Goal: Information Seeking & Learning: Check status

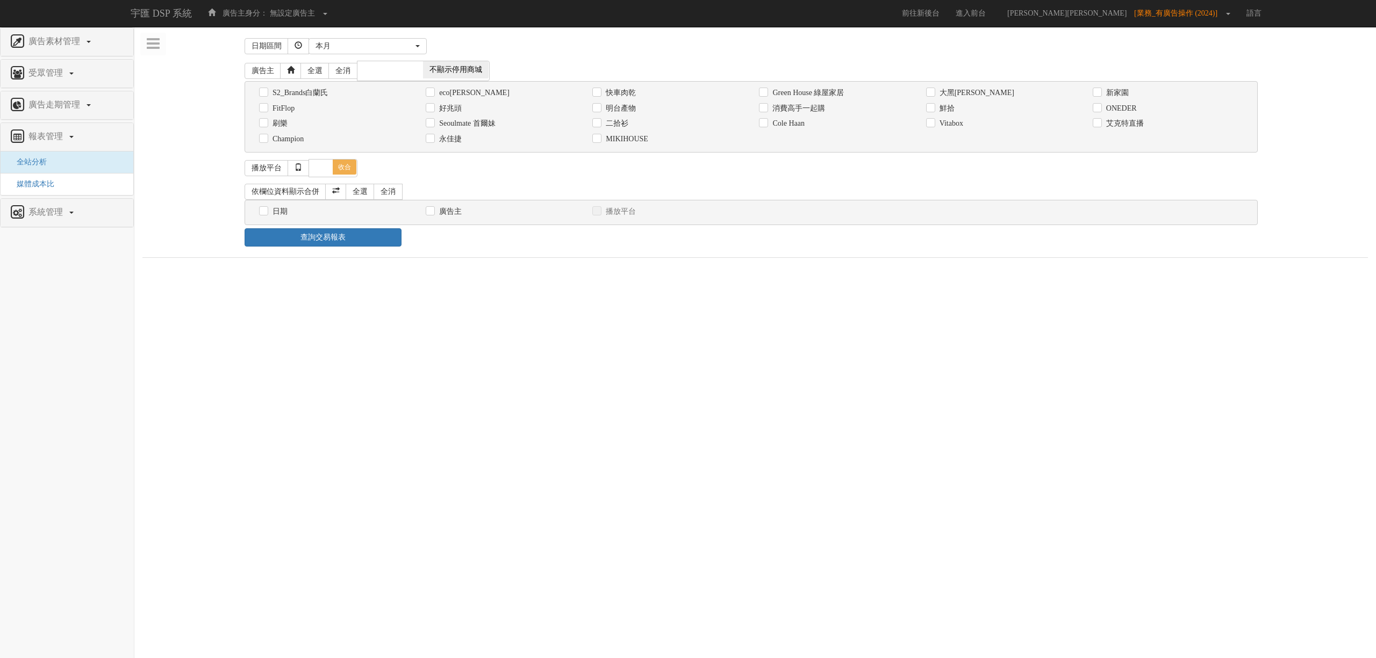
click at [1091, 185] on div "依欄位資料顯示合併 全選 全消" at bounding box center [750, 192] width 1013 height 16
click at [620, 95] on label "快車肉乾" at bounding box center [619, 93] width 33 height 11
click at [599, 95] on input "快車肉乾" at bounding box center [595, 92] width 7 height 7
checkbox input "true"
click at [289, 217] on div "日期" at bounding box center [334, 211] width 150 height 11
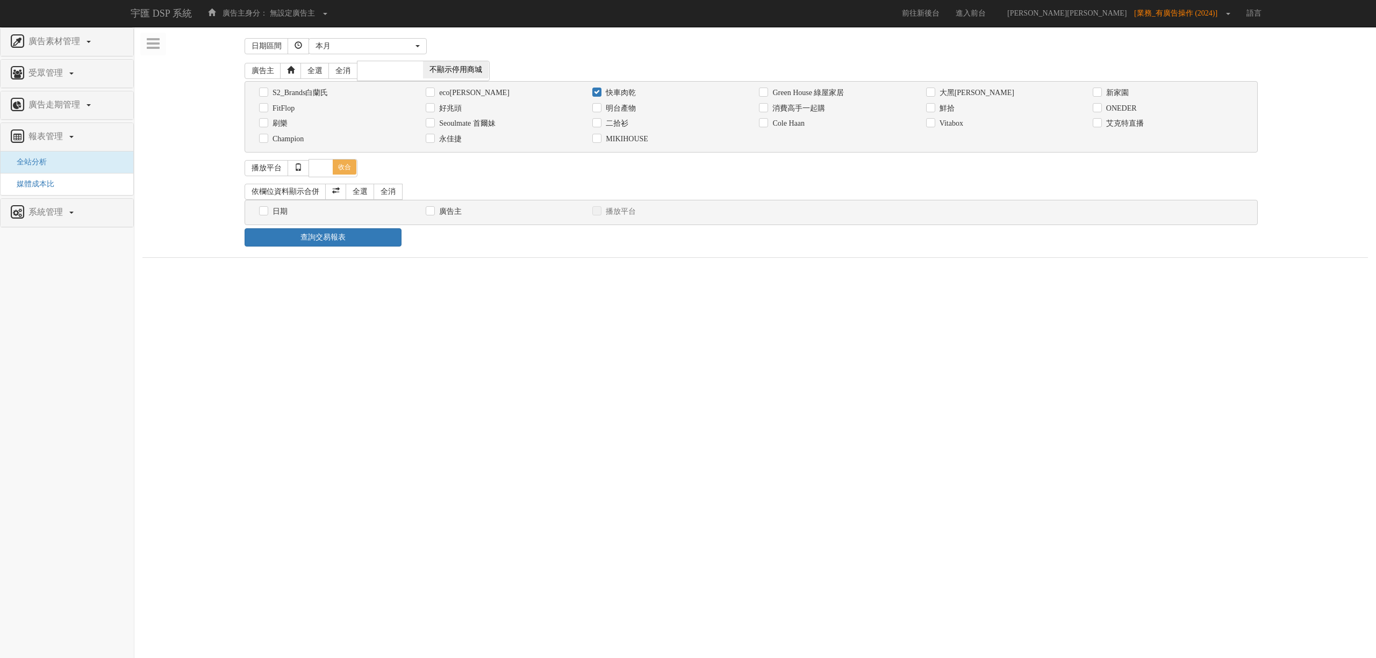
click at [279, 217] on label "日期" at bounding box center [279, 211] width 18 height 11
click at [266, 215] on input "日期" at bounding box center [262, 211] width 7 height 7
checkbox input "true"
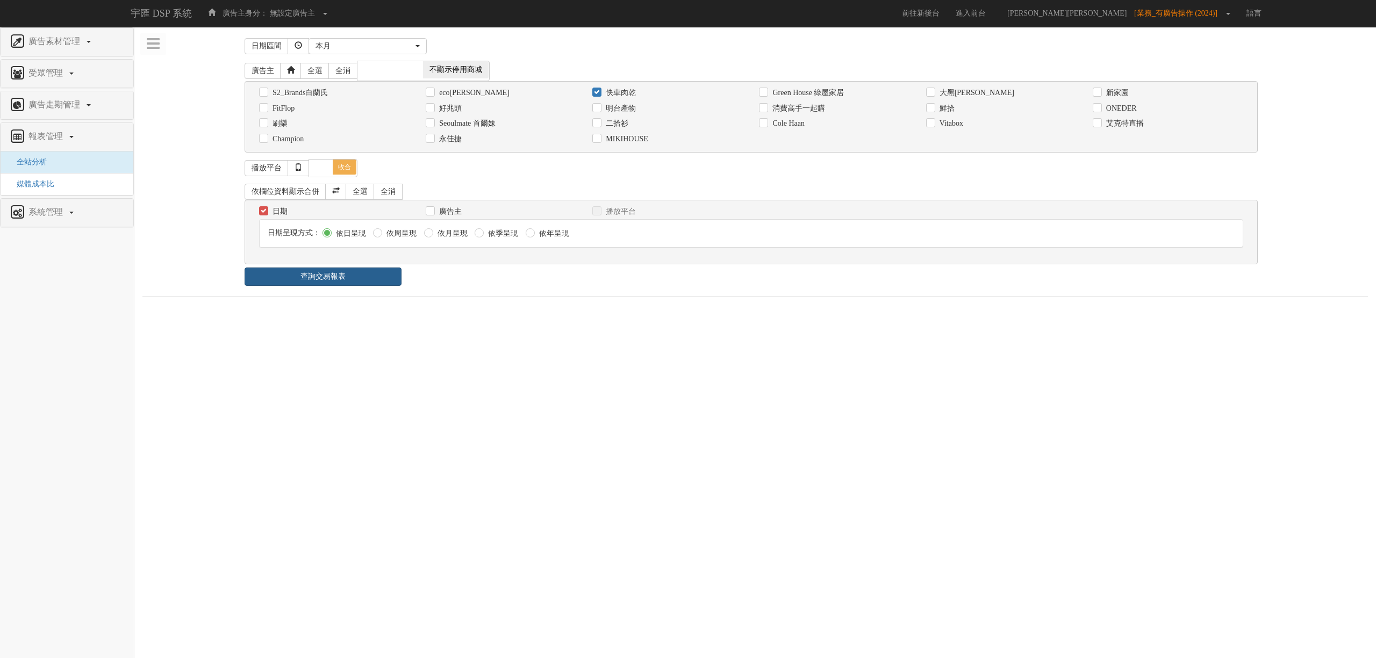
click at [345, 271] on link "查詢交易報表" at bounding box center [322, 277] width 157 height 18
click at [536, 308] on ul "報表 1 - ×" at bounding box center [754, 308] width 1225 height 23
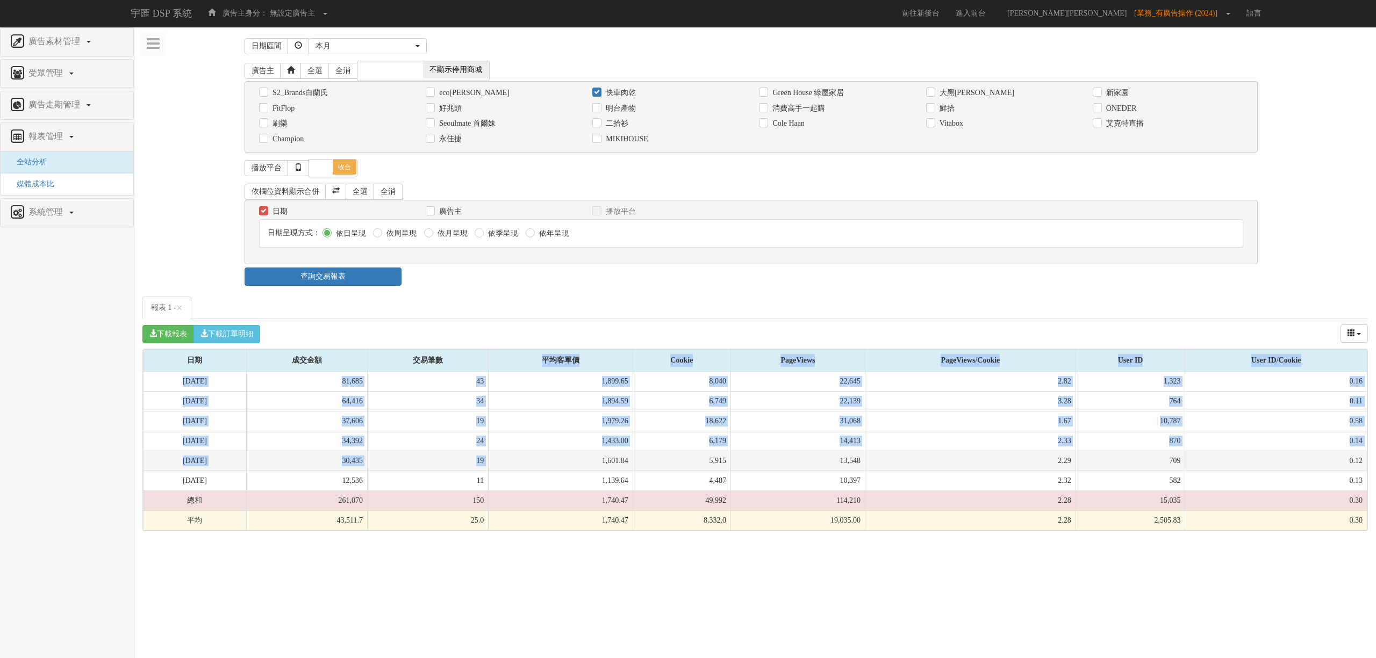
drag, startPoint x: 494, startPoint y: 396, endPoint x: 526, endPoint y: 469, distance: 78.9
click at [526, 469] on table "日期 成交金額 交易筆數 平均客單價 Cookie PageViews PageViews/Cookie User ID User ID/Cookie 日期 …" at bounding box center [755, 440] width 1224 height 182
click at [526, 469] on td "1,601.84" at bounding box center [560, 461] width 145 height 20
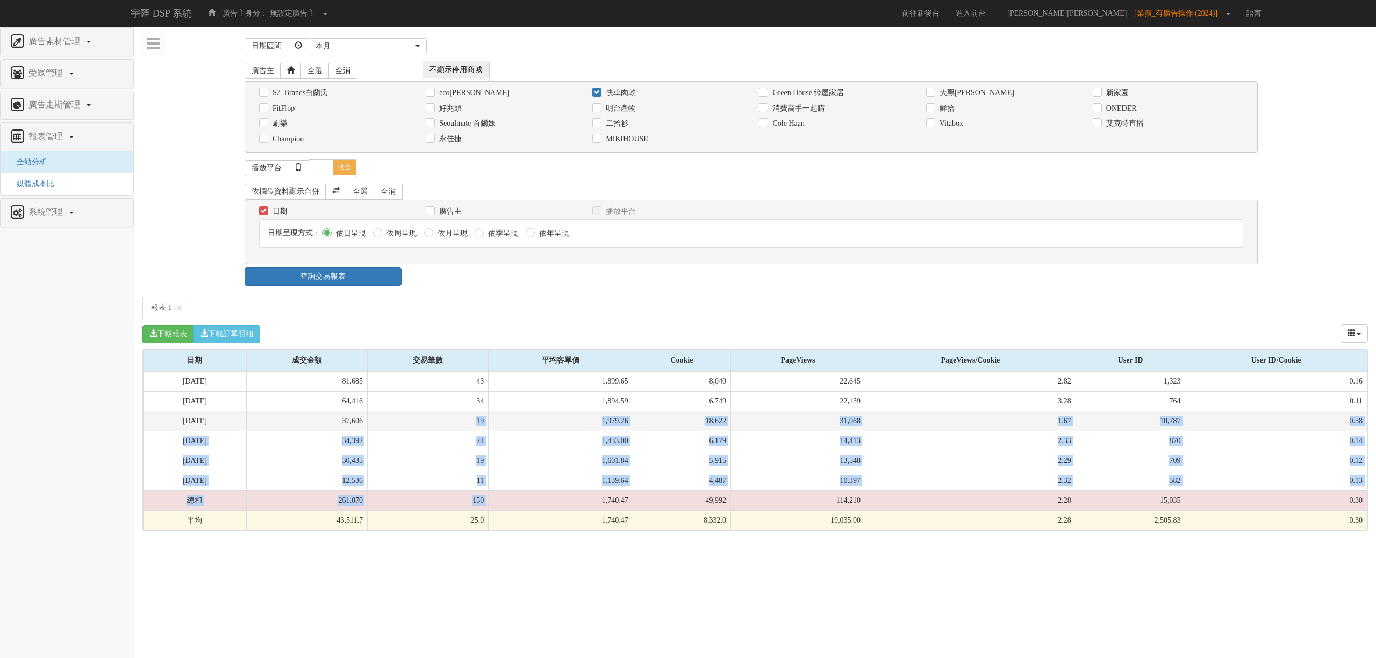
drag, startPoint x: 507, startPoint y: 505, endPoint x: 466, endPoint y: 419, distance: 95.2
click at [466, 419] on tbody "[DATE] 81,685 43 1,899.65 8,040 22,645 2.82 1,323 0.16 [DATE] 64,416 34 1,894.5…" at bounding box center [754, 451] width 1223 height 159
click at [466, 419] on td "19" at bounding box center [427, 421] width 121 height 20
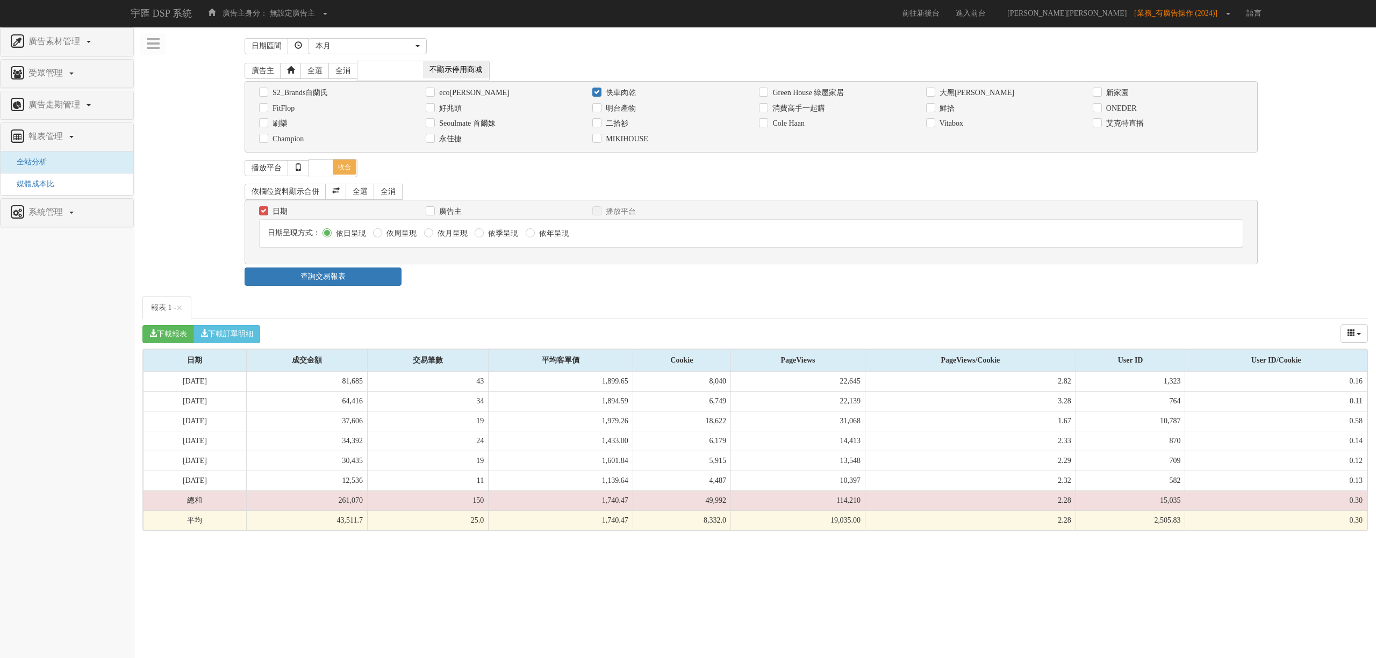
click at [607, 91] on label "快車肉乾" at bounding box center [619, 93] width 33 height 11
click at [599, 91] on input "快車肉乾" at bounding box center [595, 92] width 7 height 7
checkbox input "false"
click at [757, 114] on div "消費高手一起購" at bounding box center [834, 108] width 167 height 16
click at [764, 114] on div "消費高手一起購" at bounding box center [834, 108] width 150 height 11
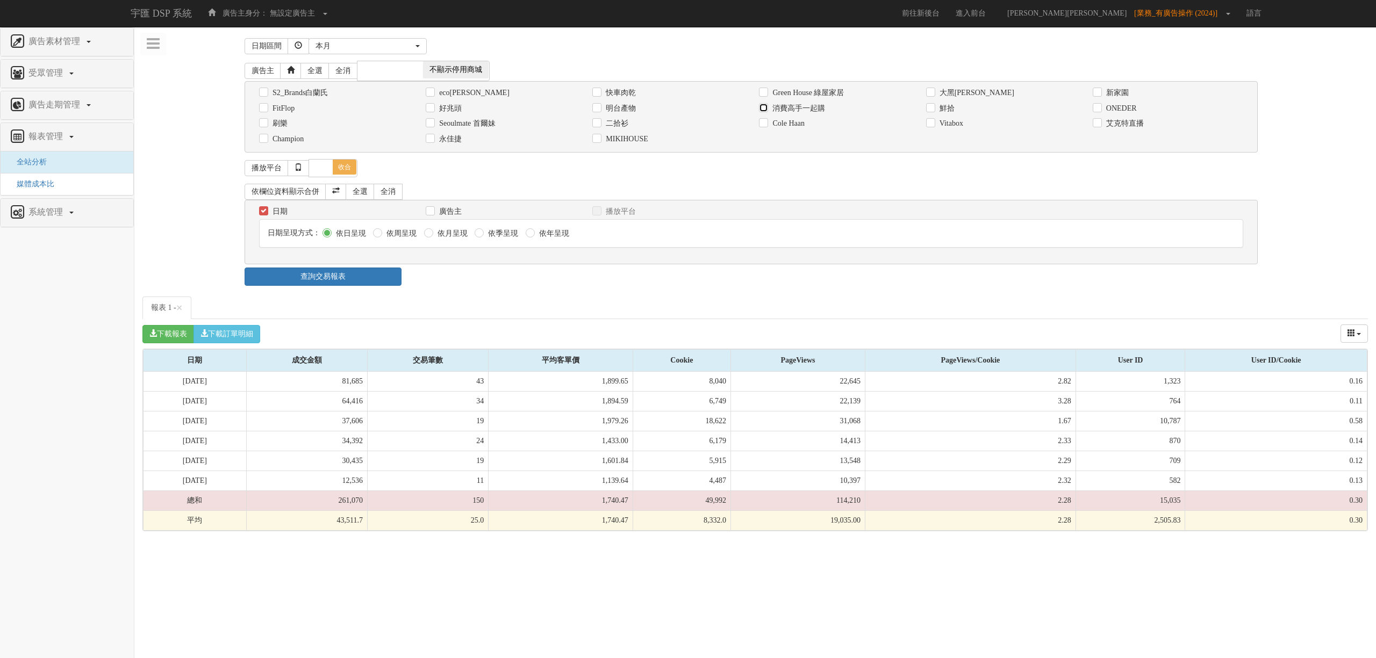
click at [764, 110] on input "消費高手一起購" at bounding box center [762, 108] width 7 height 7
checkbox input "true"
click at [347, 279] on link "查詢交易報表" at bounding box center [322, 277] width 157 height 18
click at [408, 296] on div "日期區間 [DATE] 本[PERSON_NAME] 本月 上月 過去7天 過去14天 過去30天 指定日期 本月 開始日期 [DATE] 結束日期 [DAT…" at bounding box center [754, 283] width 1225 height 496
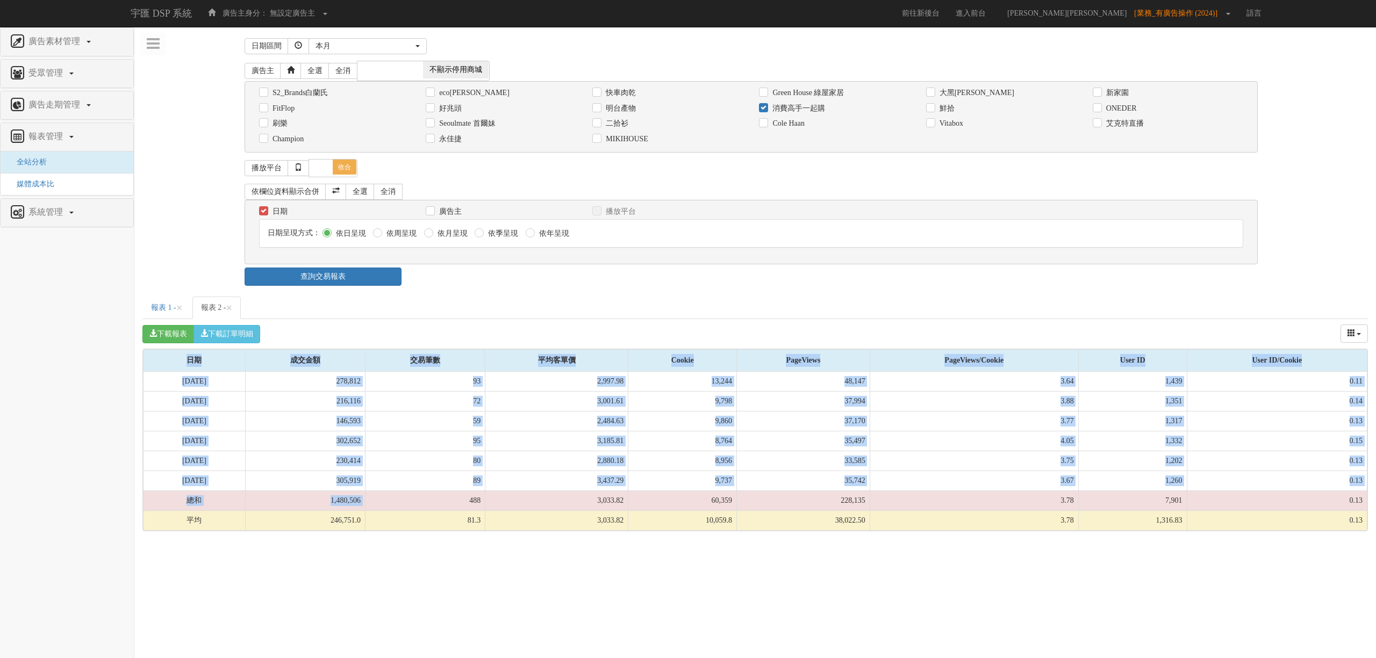
drag, startPoint x: 411, startPoint y: 357, endPoint x: 479, endPoint y: 517, distance: 174.3
click at [479, 517] on div "下載報表 下載訂單明細 成交金額 交易筆數 平均客單價 Cookie PageViews PageViews/Cookie User ID User ID/C…" at bounding box center [754, 425] width 1225 height 212
click at [479, 517] on td "81.3" at bounding box center [425, 520] width 120 height 20
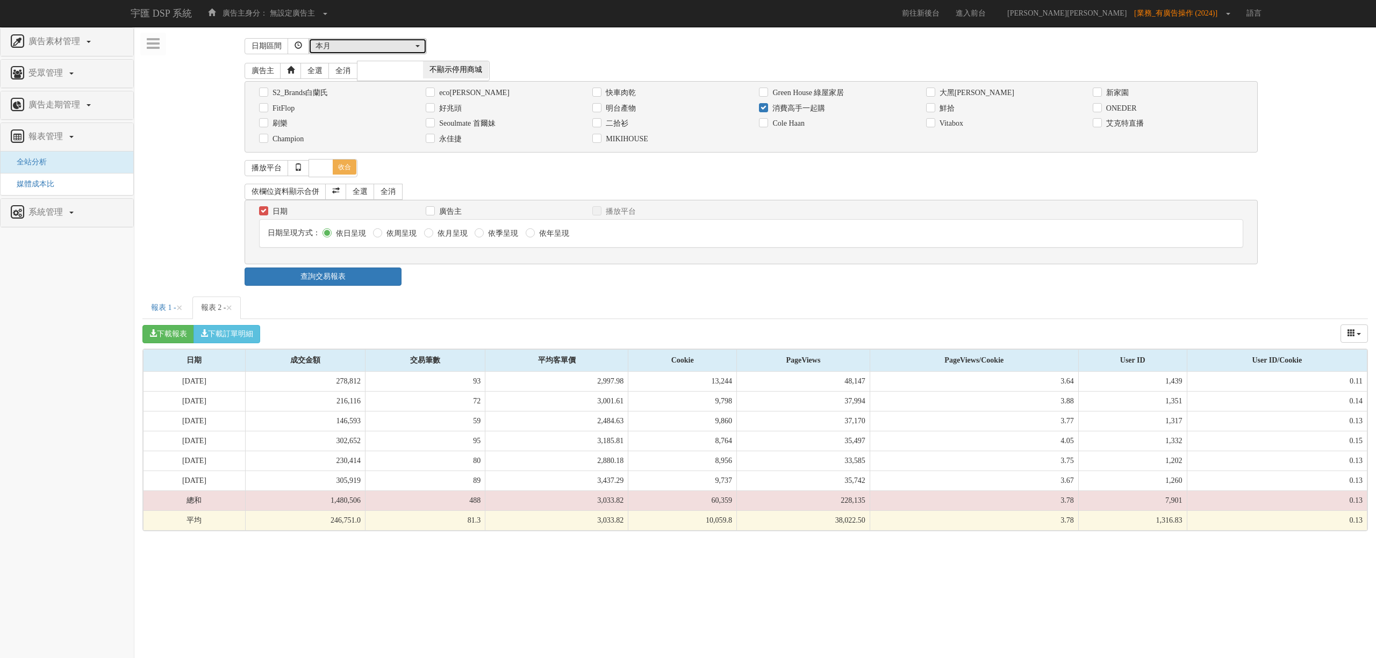
click at [372, 44] on div "本月" at bounding box center [364, 46] width 98 height 11
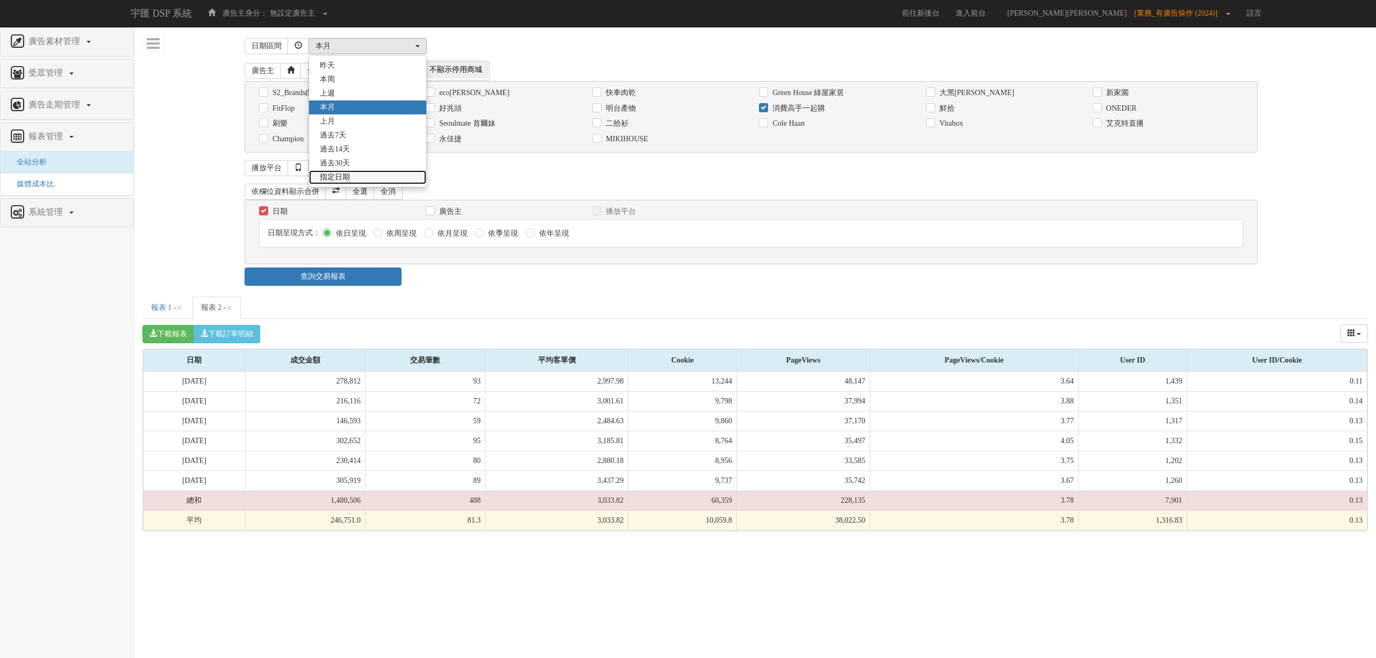
click at [383, 177] on link "指定日期" at bounding box center [367, 177] width 117 height 14
select select "Custom"
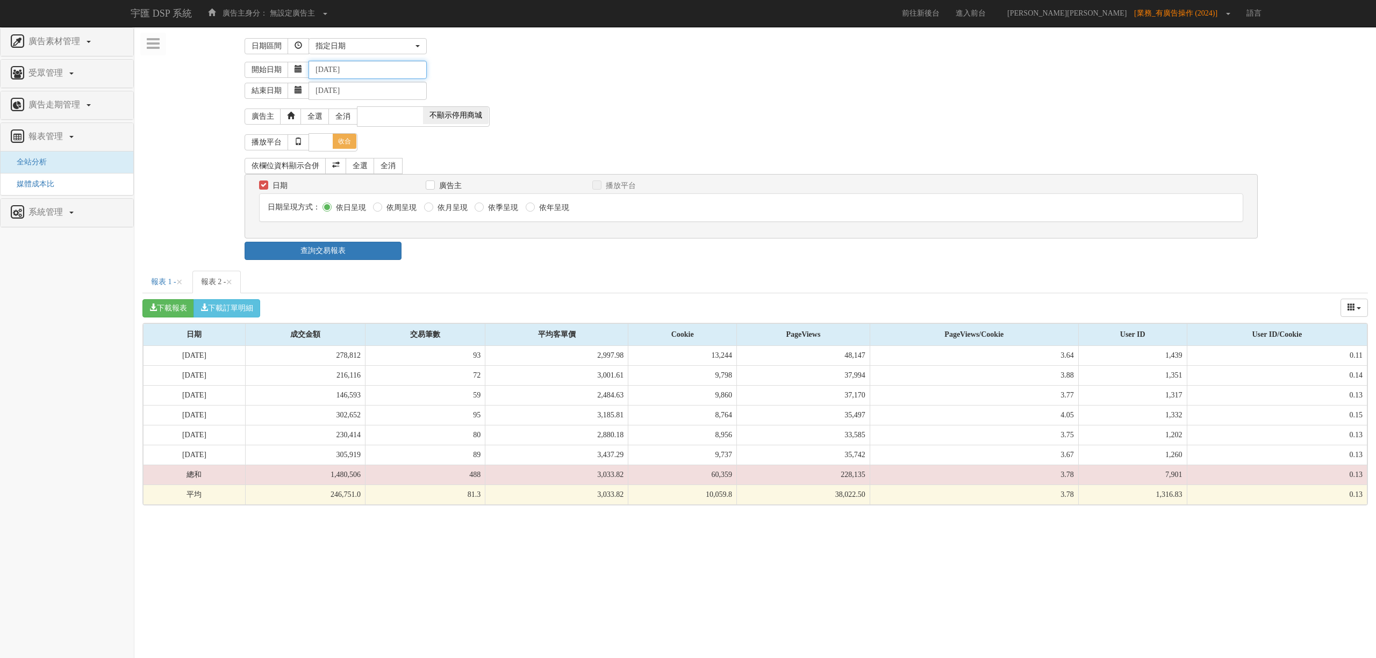
click at [347, 69] on input "[DATE]" at bounding box center [367, 70] width 118 height 18
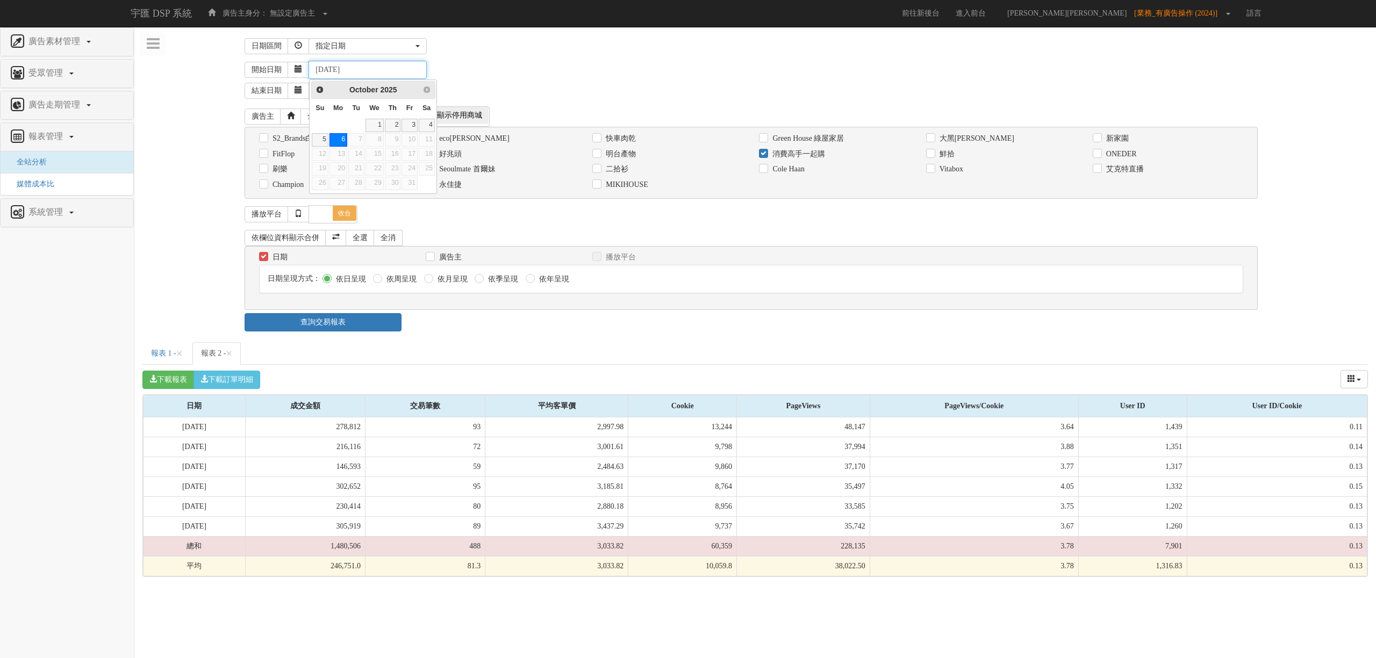
click at [334, 70] on input "[DATE]" at bounding box center [367, 70] width 118 height 18
type input "[DATE]"
click at [527, 66] on div "開始日期 [DATE]" at bounding box center [805, 70] width 1123 height 18
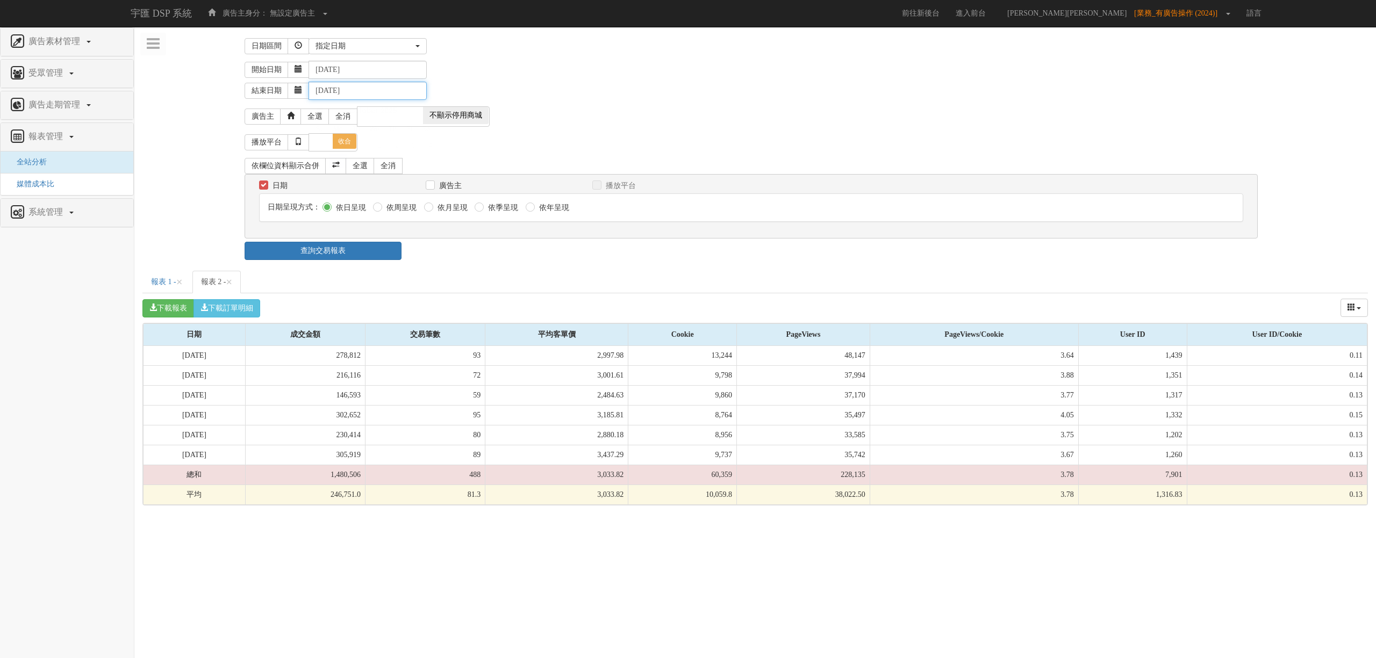
click at [333, 91] on input "[DATE]" at bounding box center [367, 91] width 118 height 18
type input "[DATE]"
click at [370, 70] on input "[DATE]" at bounding box center [367, 70] width 118 height 18
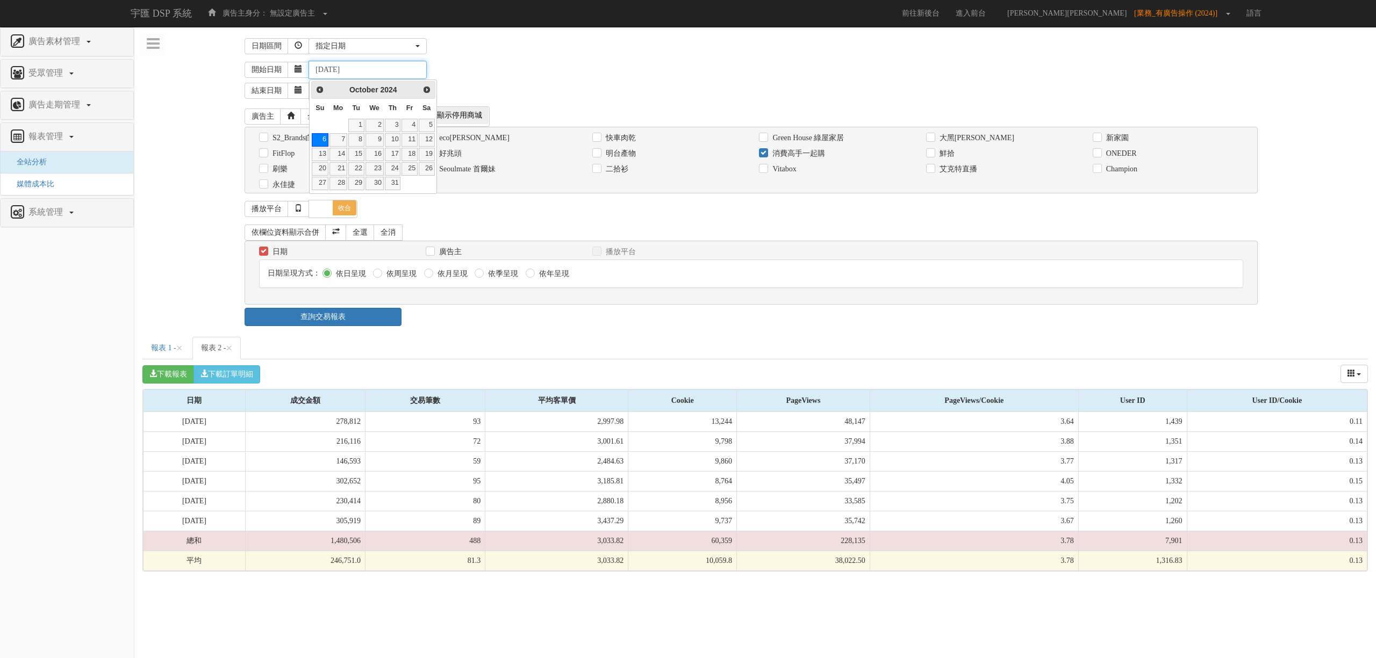
type input "[DATE]"
click at [497, 68] on div "開始日期 [DATE]" at bounding box center [805, 70] width 1123 height 18
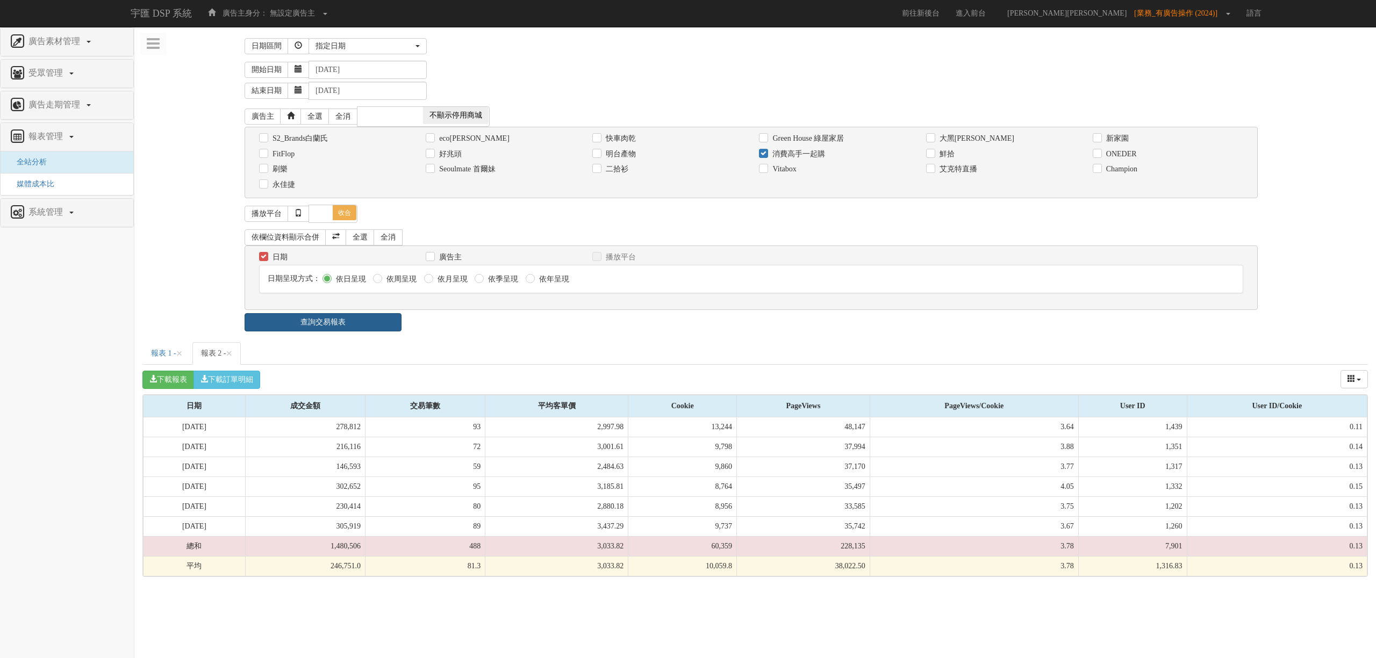
click at [381, 329] on link "查詢交易報表" at bounding box center [322, 322] width 157 height 18
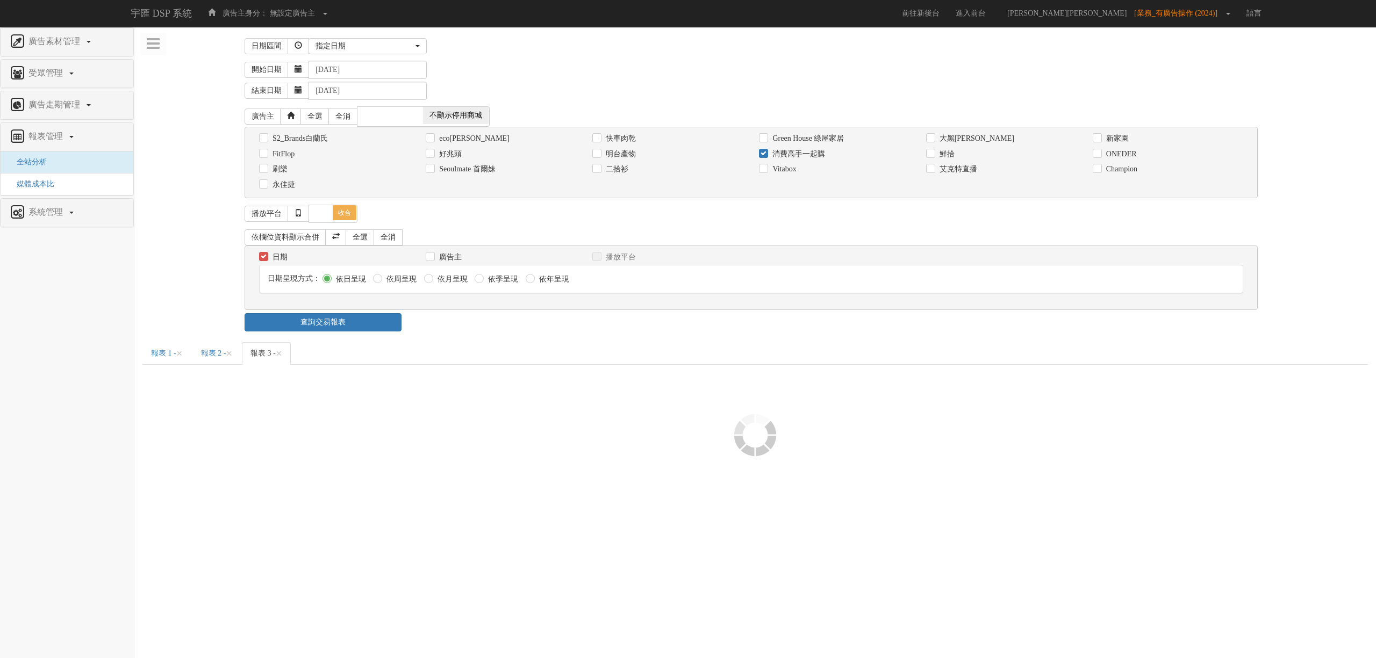
click at [433, 343] on div "日期區間 [DATE] 本[PERSON_NAME] 本月 上月 過去7天 過去14天 過去30天 指定日期 指定日期 [DATE] 本[PERSON_NAM…" at bounding box center [754, 334] width 1225 height 599
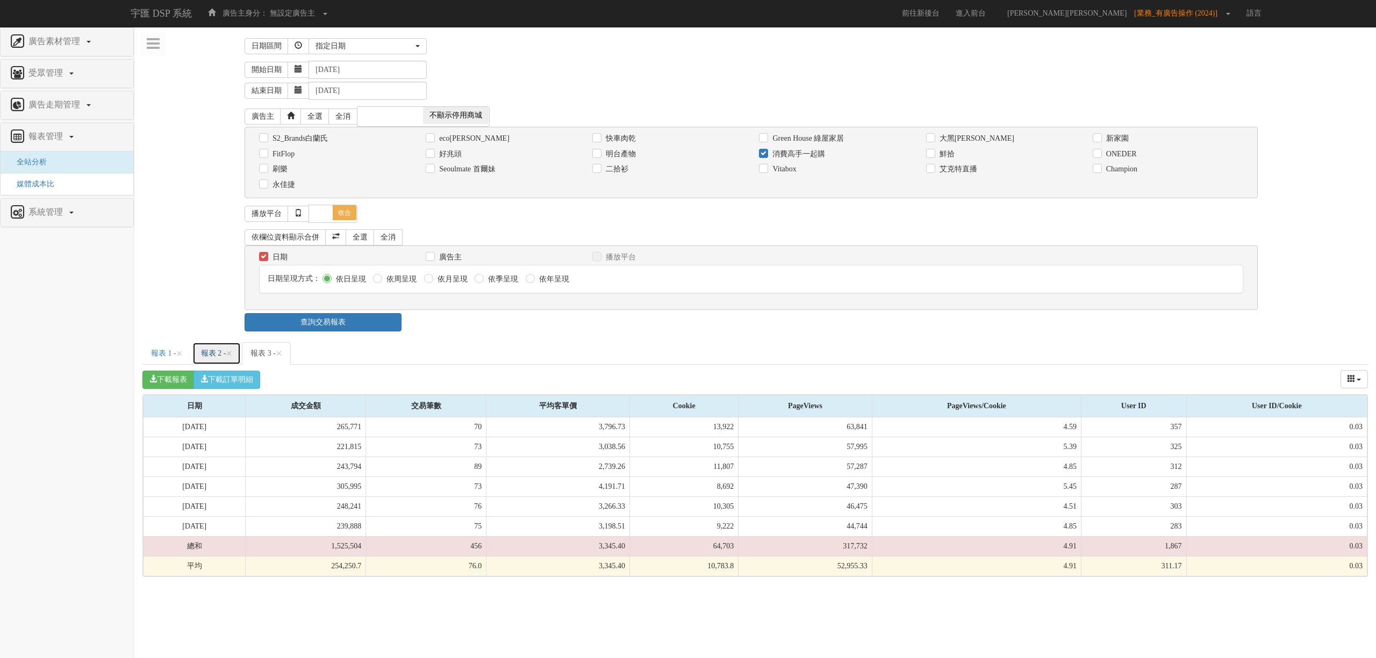
click at [213, 357] on link "報表 2 - ×" at bounding box center [216, 353] width 49 height 23
click at [267, 359] on link "報表 3 - ×" at bounding box center [266, 353] width 49 height 23
click at [224, 357] on link "報表 2 - ×" at bounding box center [216, 353] width 49 height 23
click at [286, 357] on link "報表 3 - ×" at bounding box center [266, 353] width 49 height 23
click at [220, 355] on link "報表 2 - ×" at bounding box center [216, 353] width 49 height 23
